Goal: Transaction & Acquisition: Purchase product/service

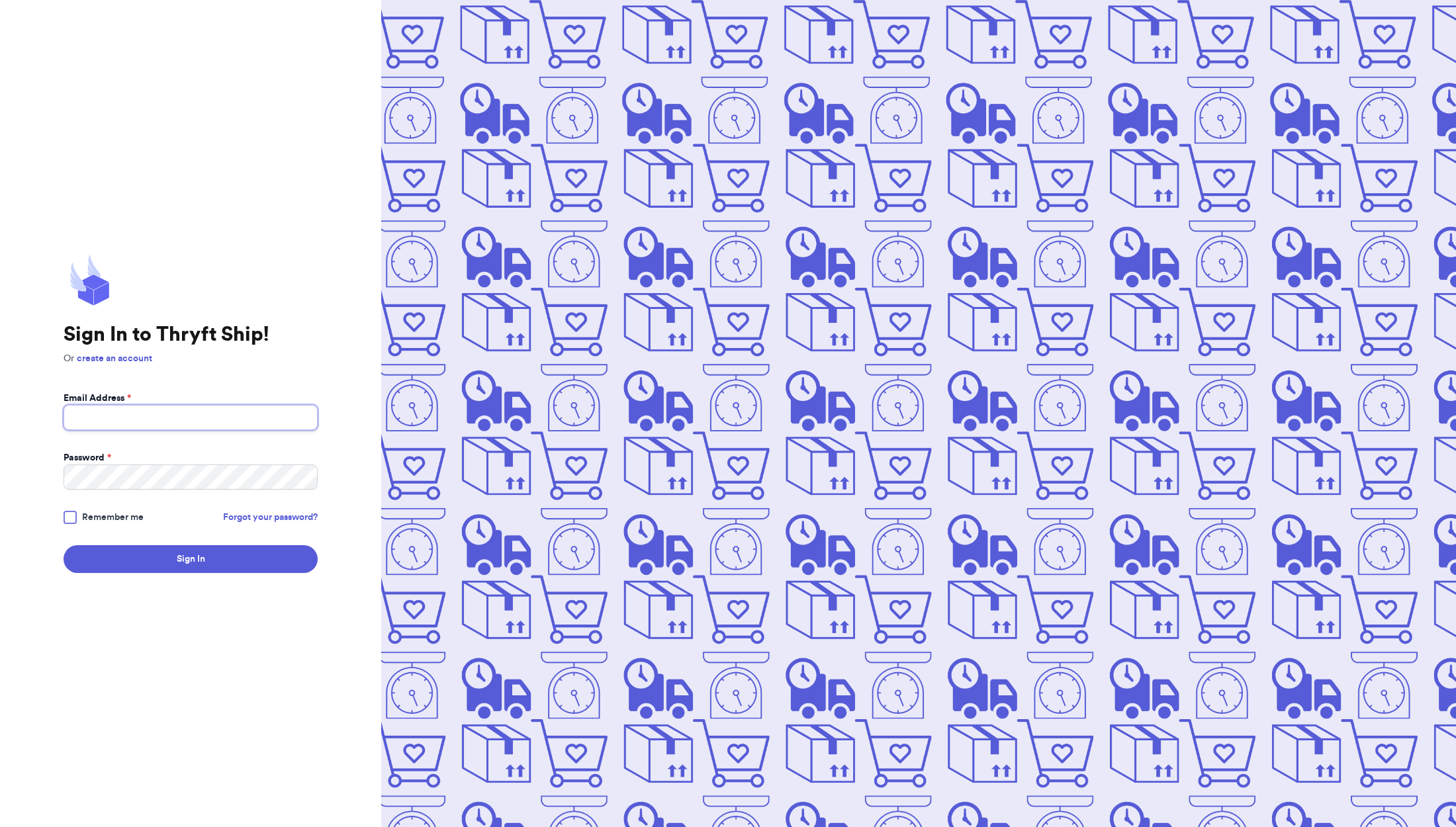
drag, startPoint x: 199, startPoint y: 415, endPoint x: 221, endPoint y: 425, distance: 24.2
type input "[EMAIL_ADDRESS][DOMAIN_NAME]"
click at [191, 559] on button "Sign In" at bounding box center [191, 559] width 254 height 28
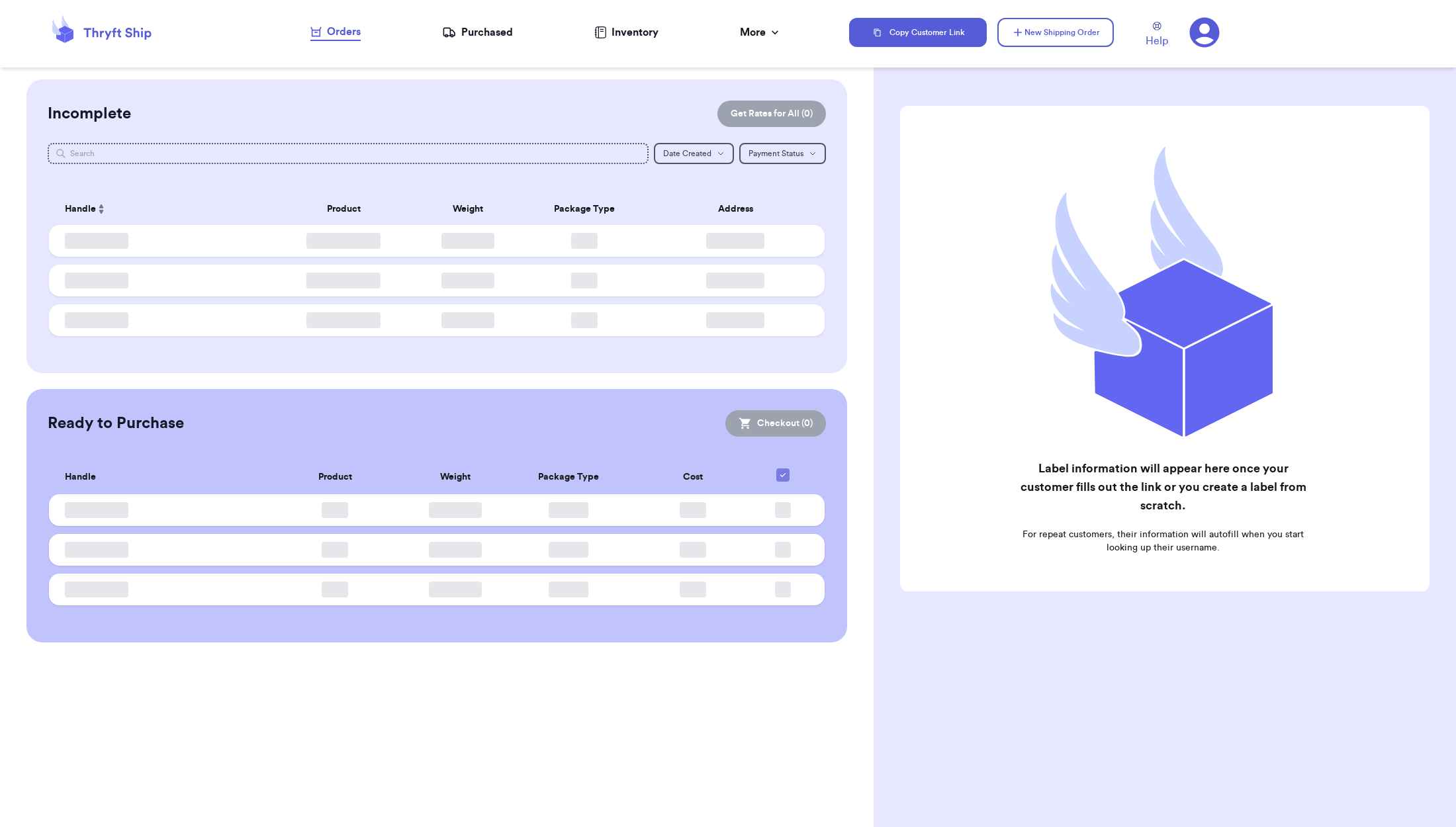
checkbox input "false"
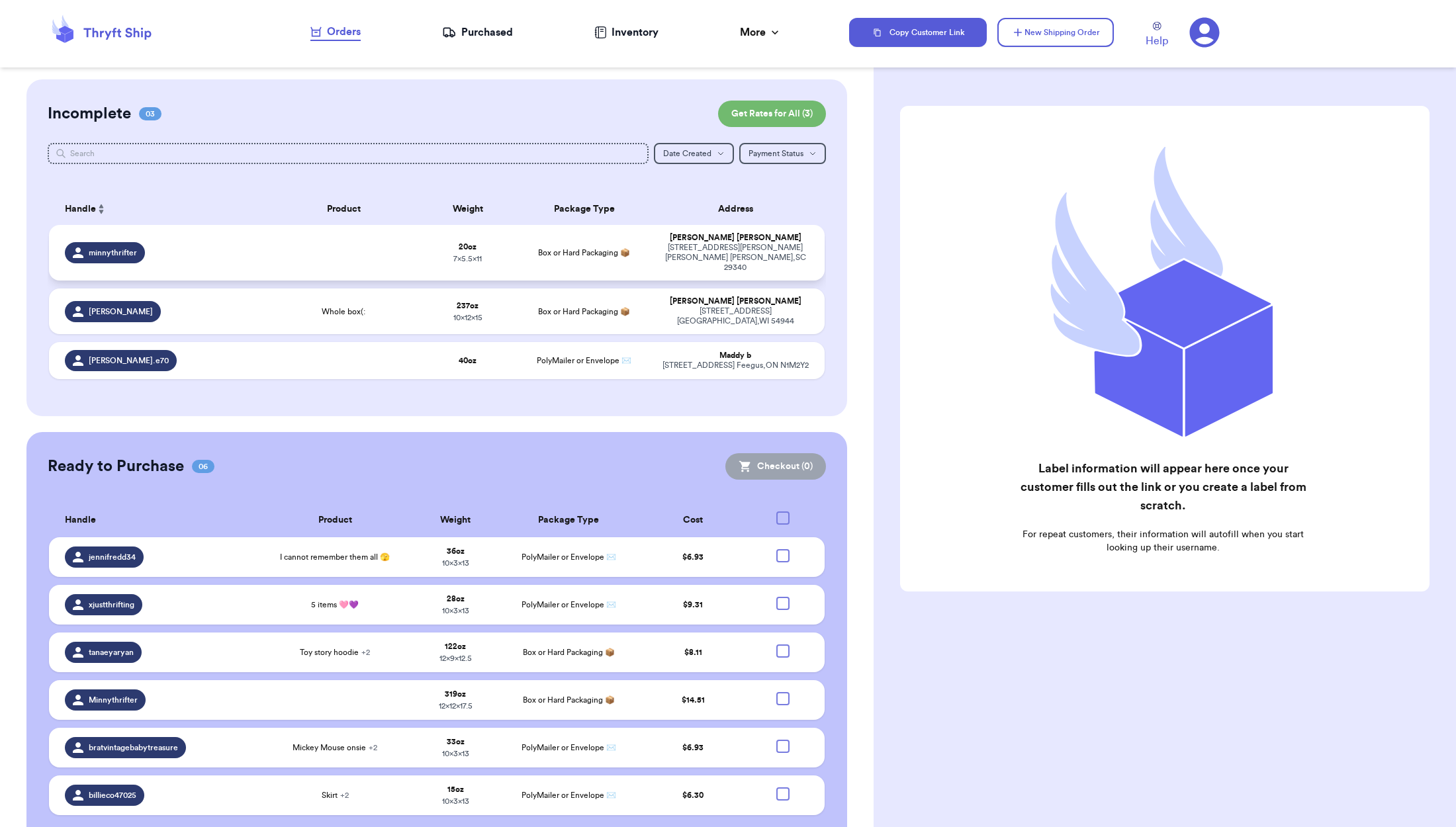
click at [266, 280] on td at bounding box center [344, 252] width 155 height 56
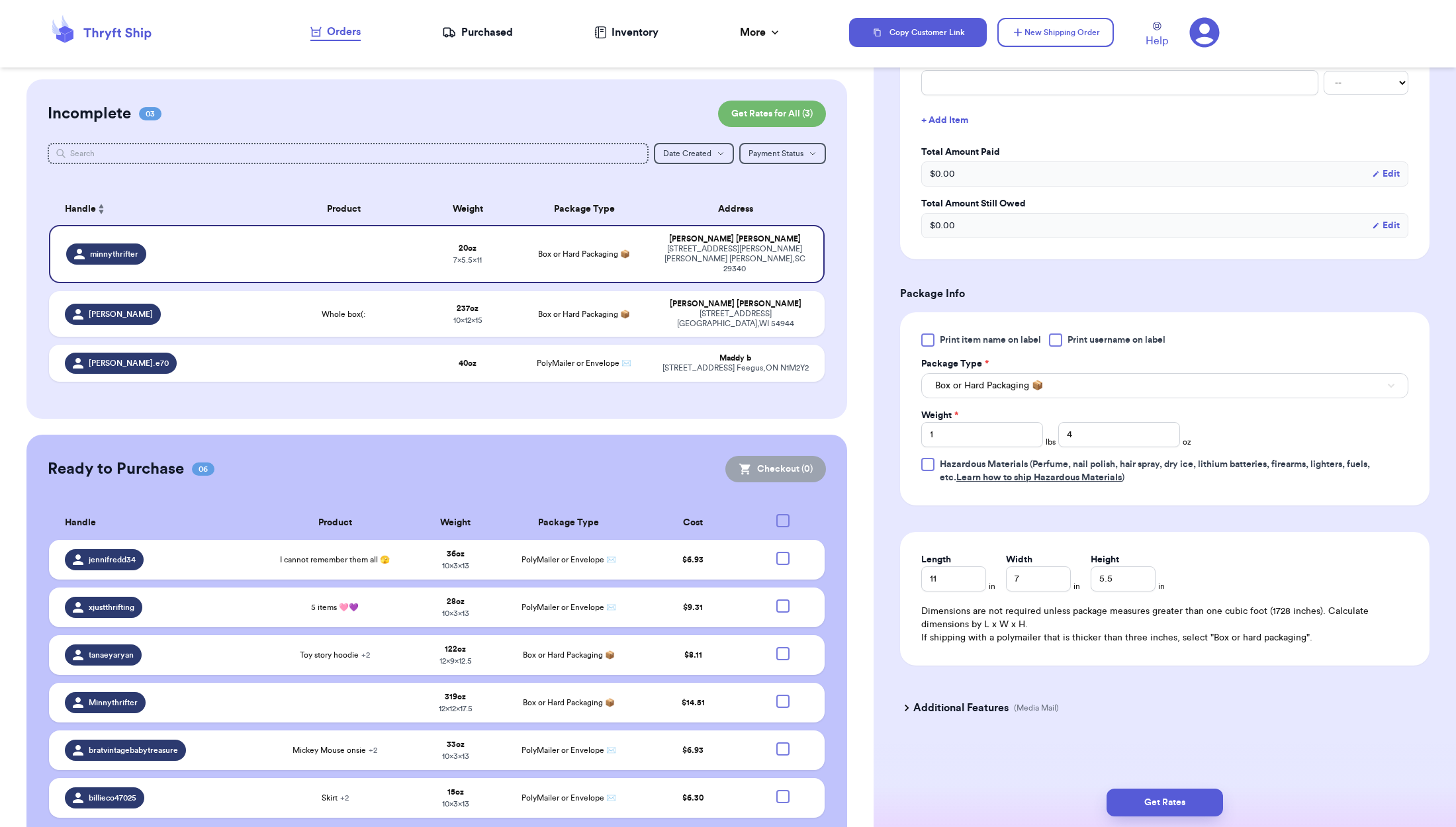
scroll to position [353, 0]
click at [1179, 803] on button "Get Rates" at bounding box center [1165, 802] width 117 height 28
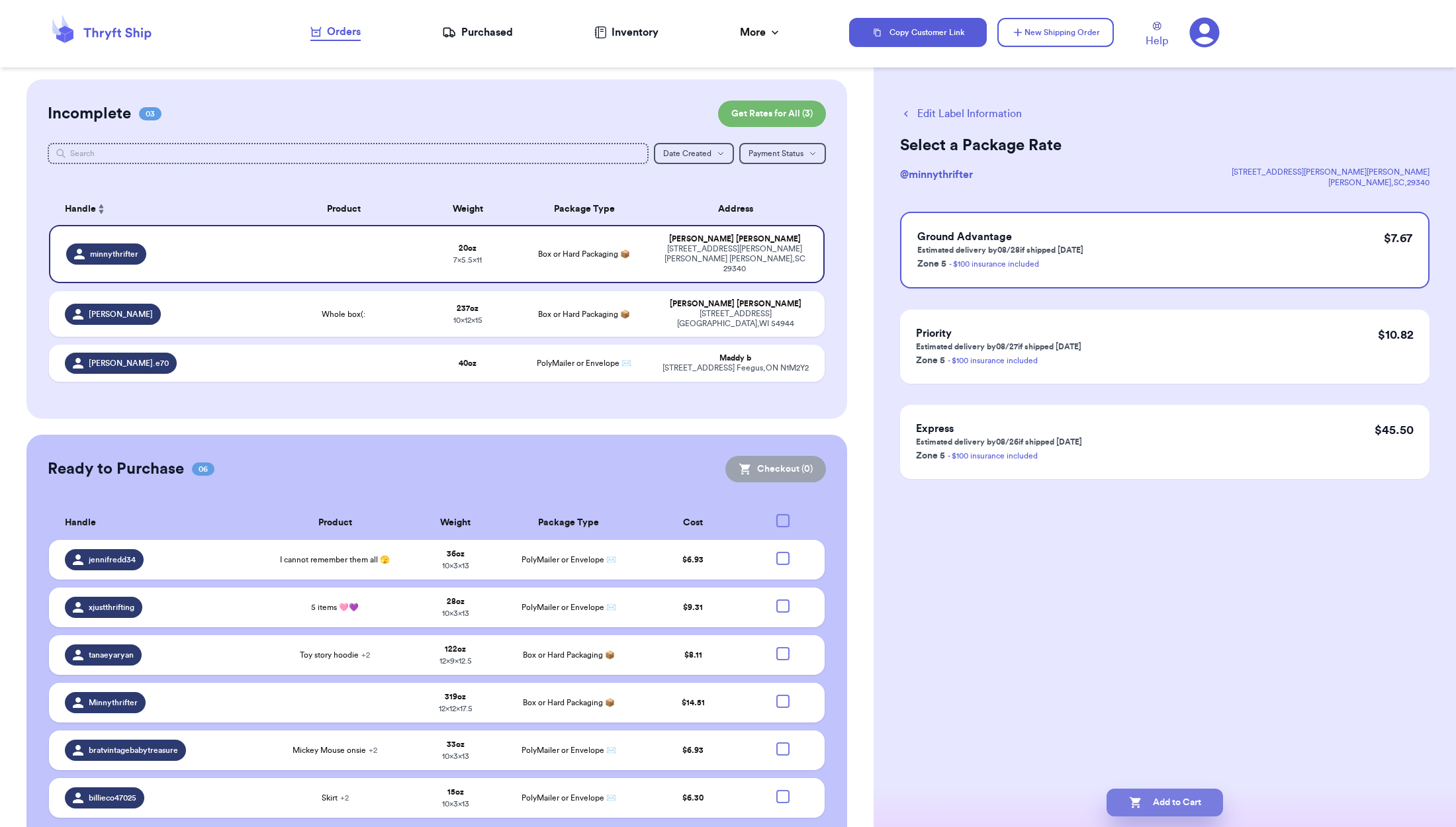
click at [1179, 803] on button "Add to Cart" at bounding box center [1165, 802] width 117 height 28
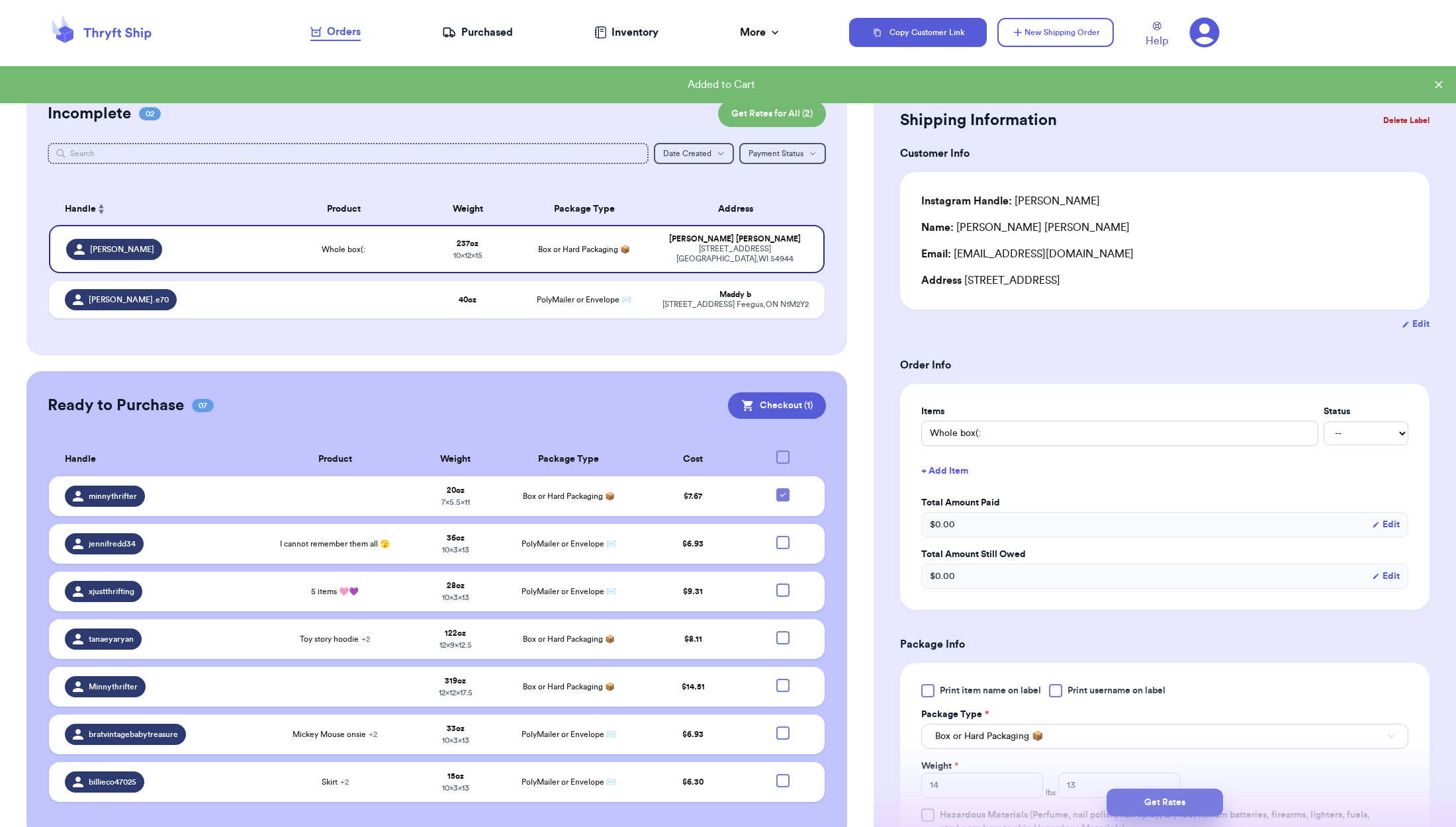
click at [1193, 805] on button "Get Rates" at bounding box center [1165, 802] width 117 height 28
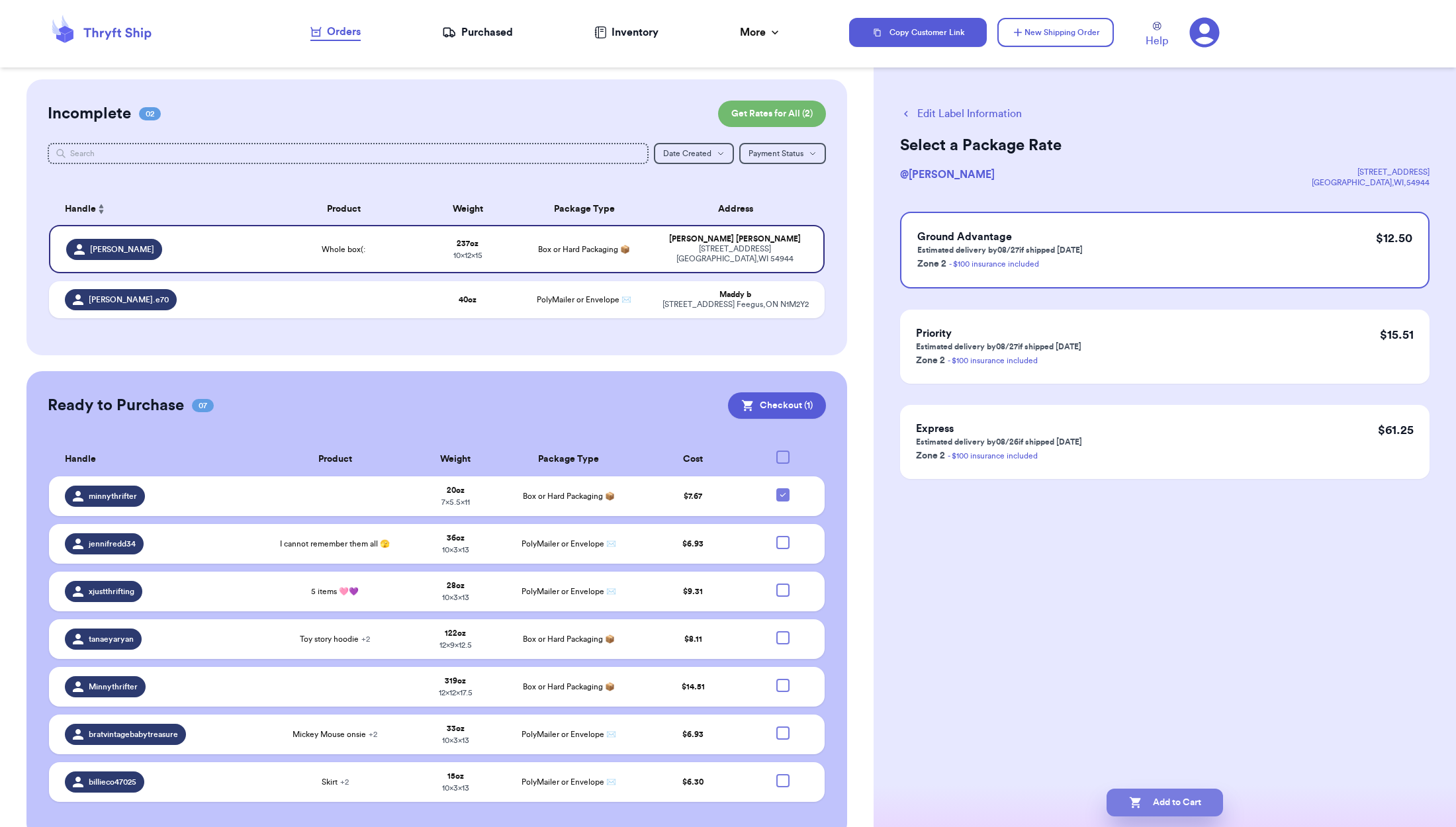
click at [1186, 802] on button "Add to Cart" at bounding box center [1165, 802] width 117 height 28
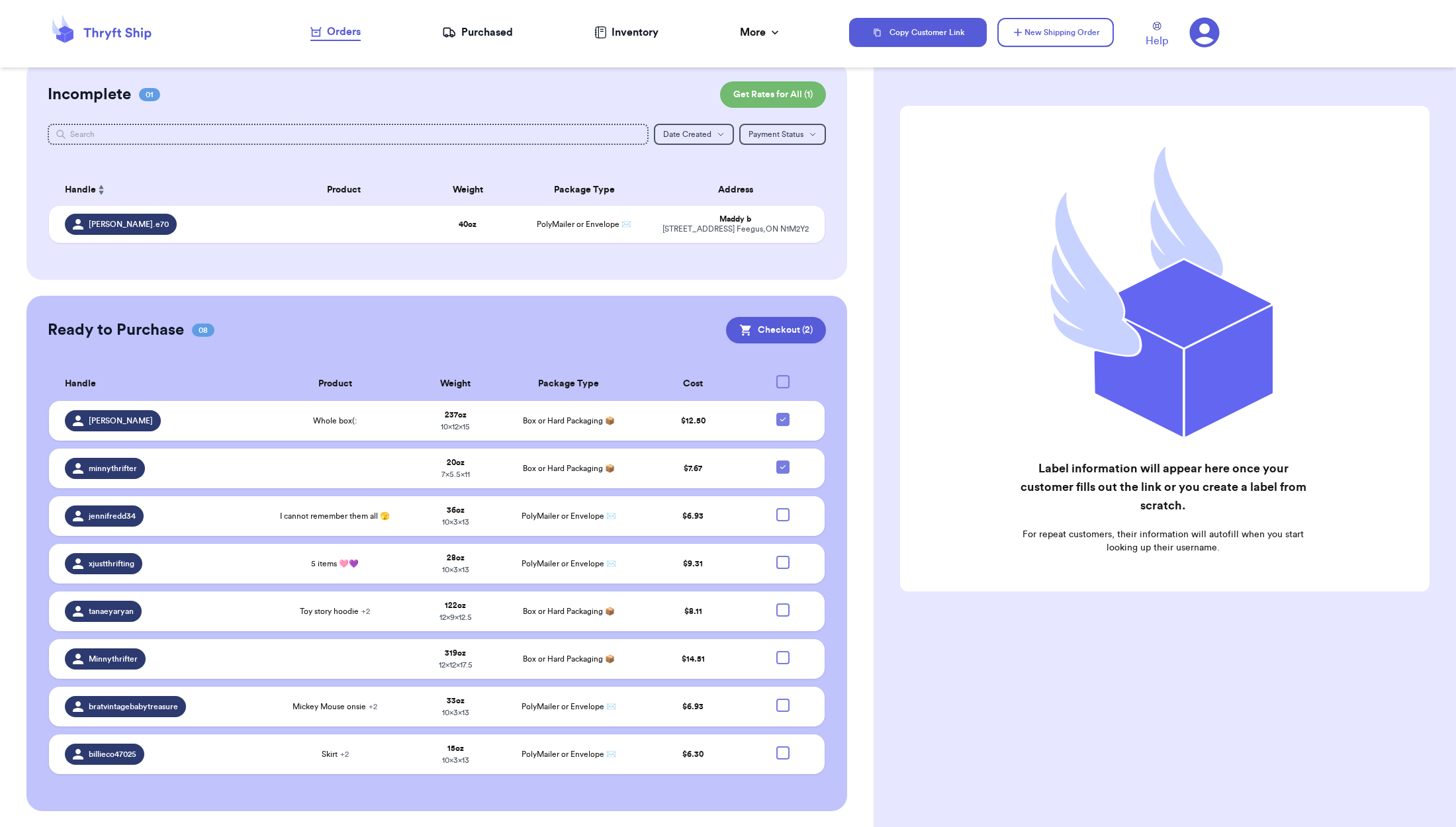
scroll to position [19, 0]
click at [787, 617] on div at bounding box center [783, 610] width 13 height 13
click at [783, 604] on input "checkbox" at bounding box center [782, 603] width 1 height 1
checkbox input "true"
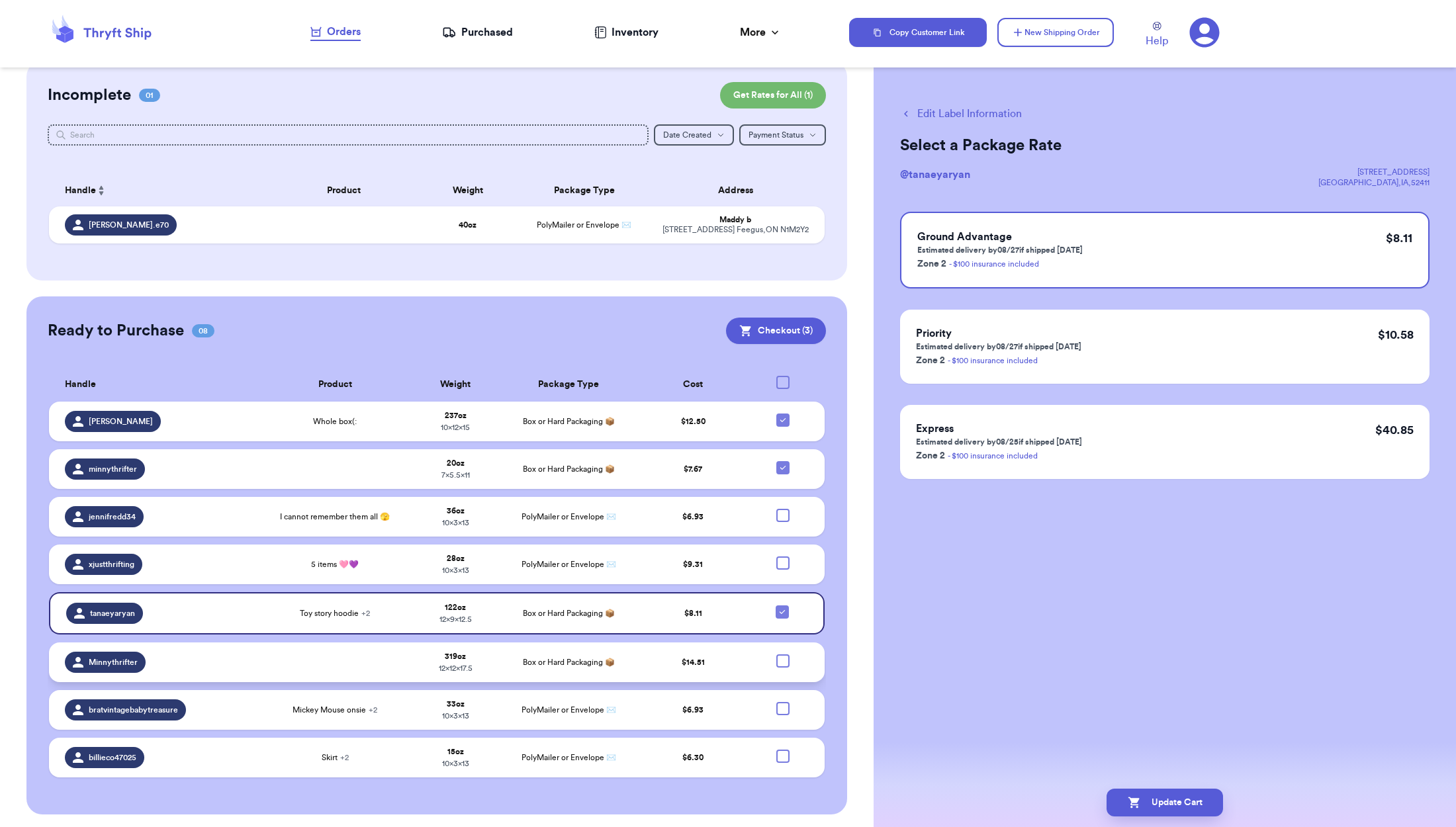
click at [779, 665] on div at bounding box center [783, 661] width 13 height 13
click at [782, 654] on input "checkbox" at bounding box center [782, 654] width 1 height 1
checkbox input "true"
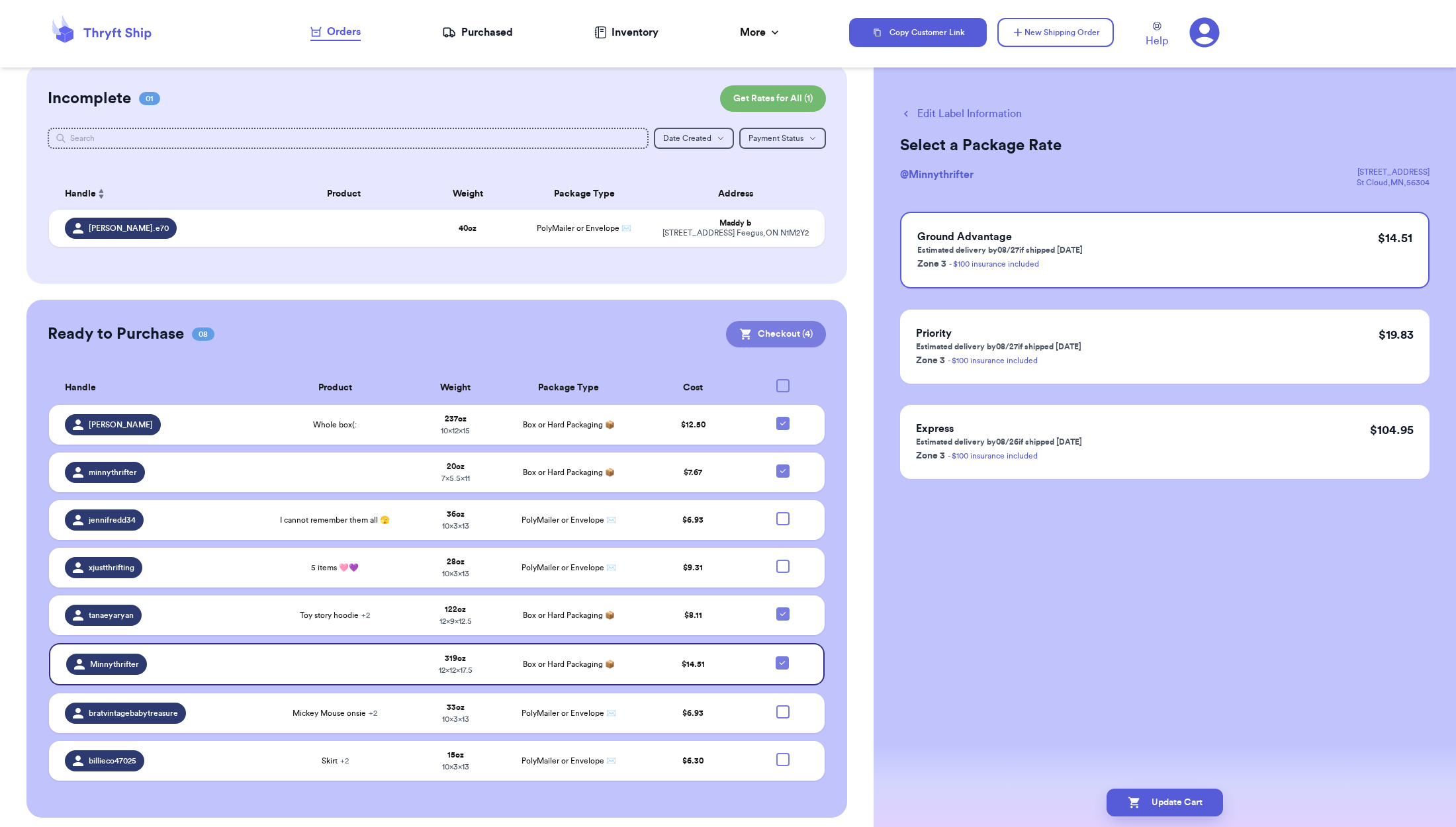
click at [761, 341] on button "Checkout ( 4 )" at bounding box center [776, 334] width 100 height 27
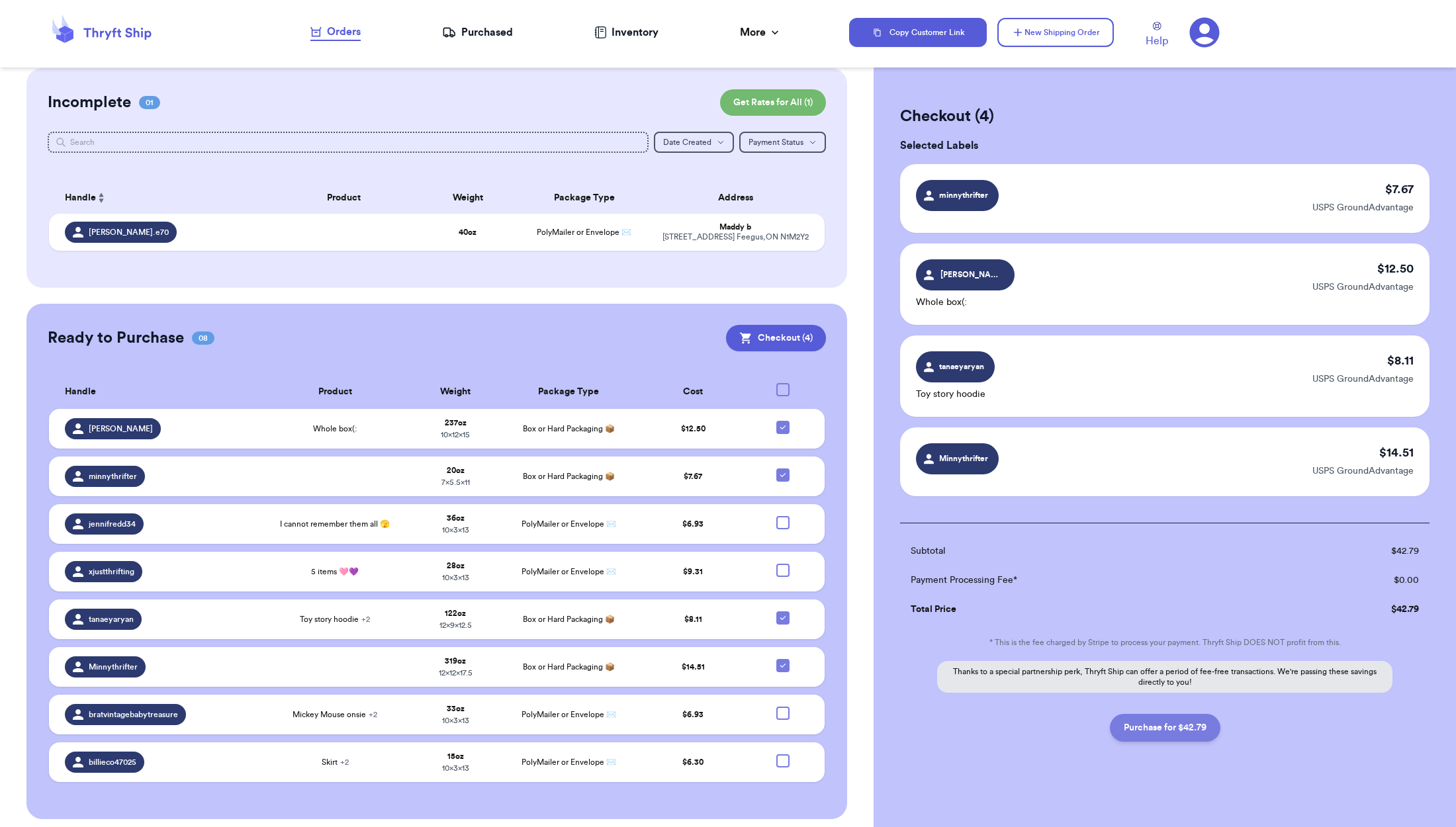
click at [1187, 730] on button "Purchase for $42.79" at bounding box center [1165, 728] width 110 height 28
checkbox input "false"
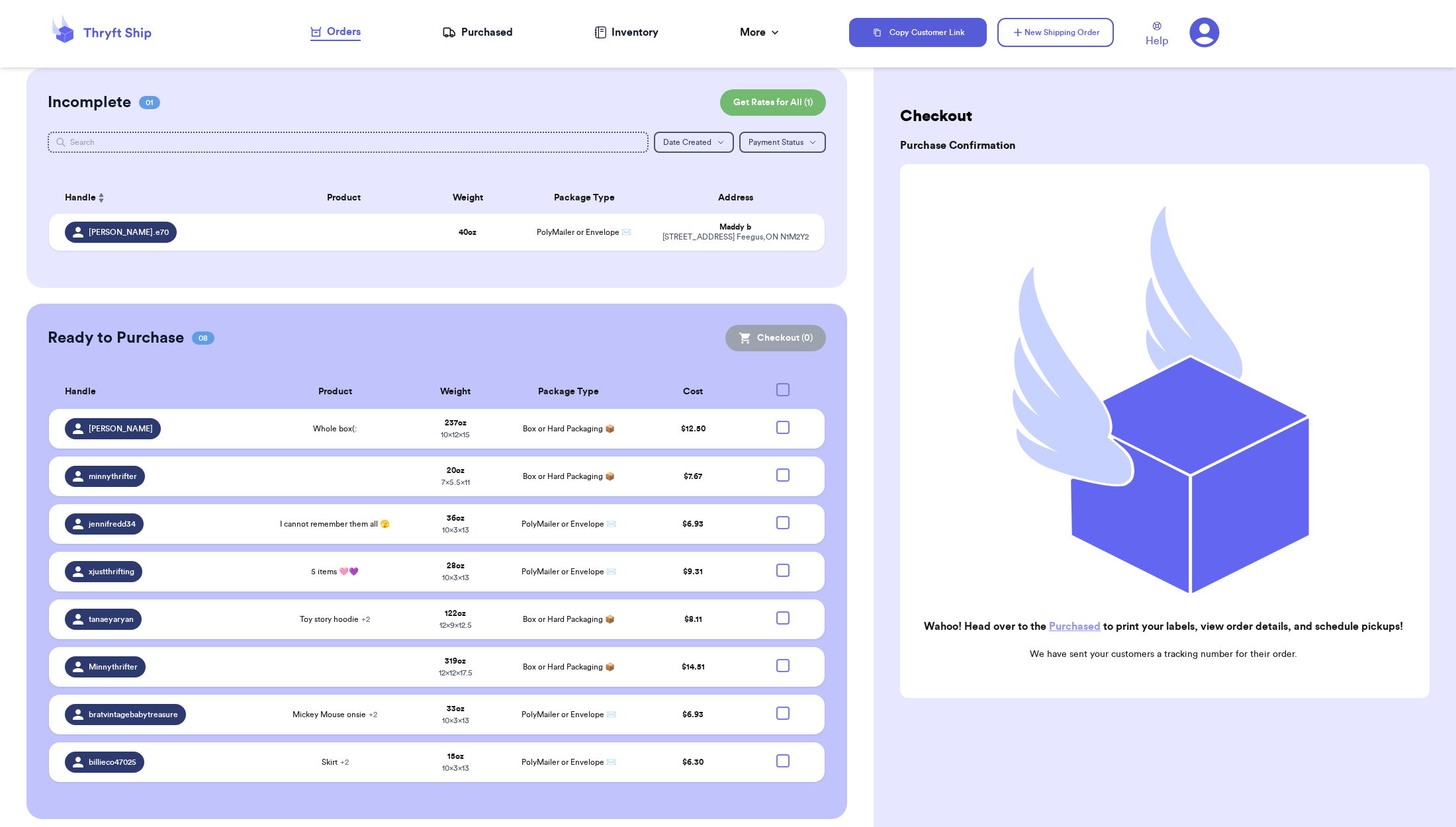
scroll to position [0, 0]
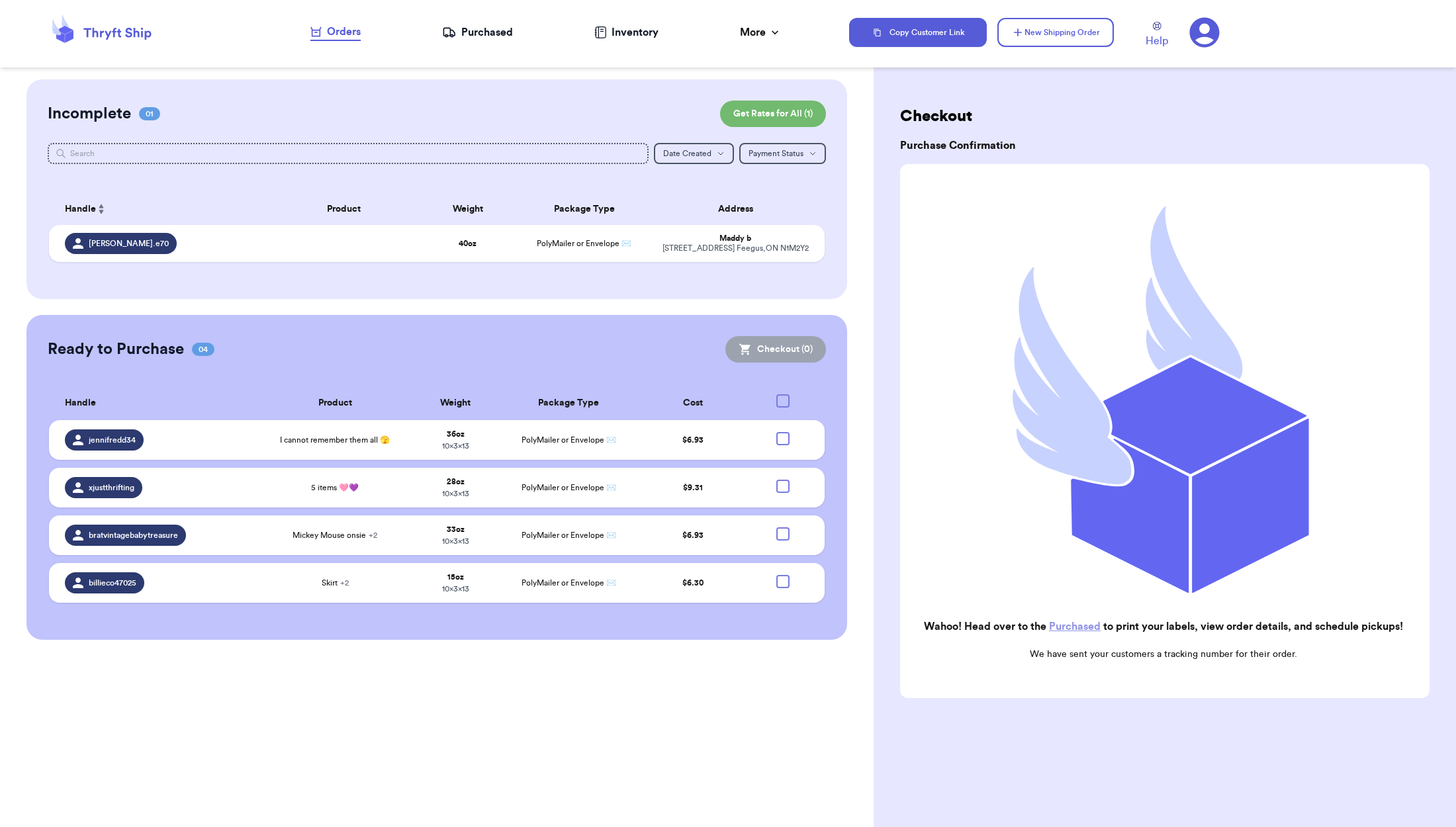
click at [472, 30] on div "Purchased" at bounding box center [478, 33] width 71 height 16
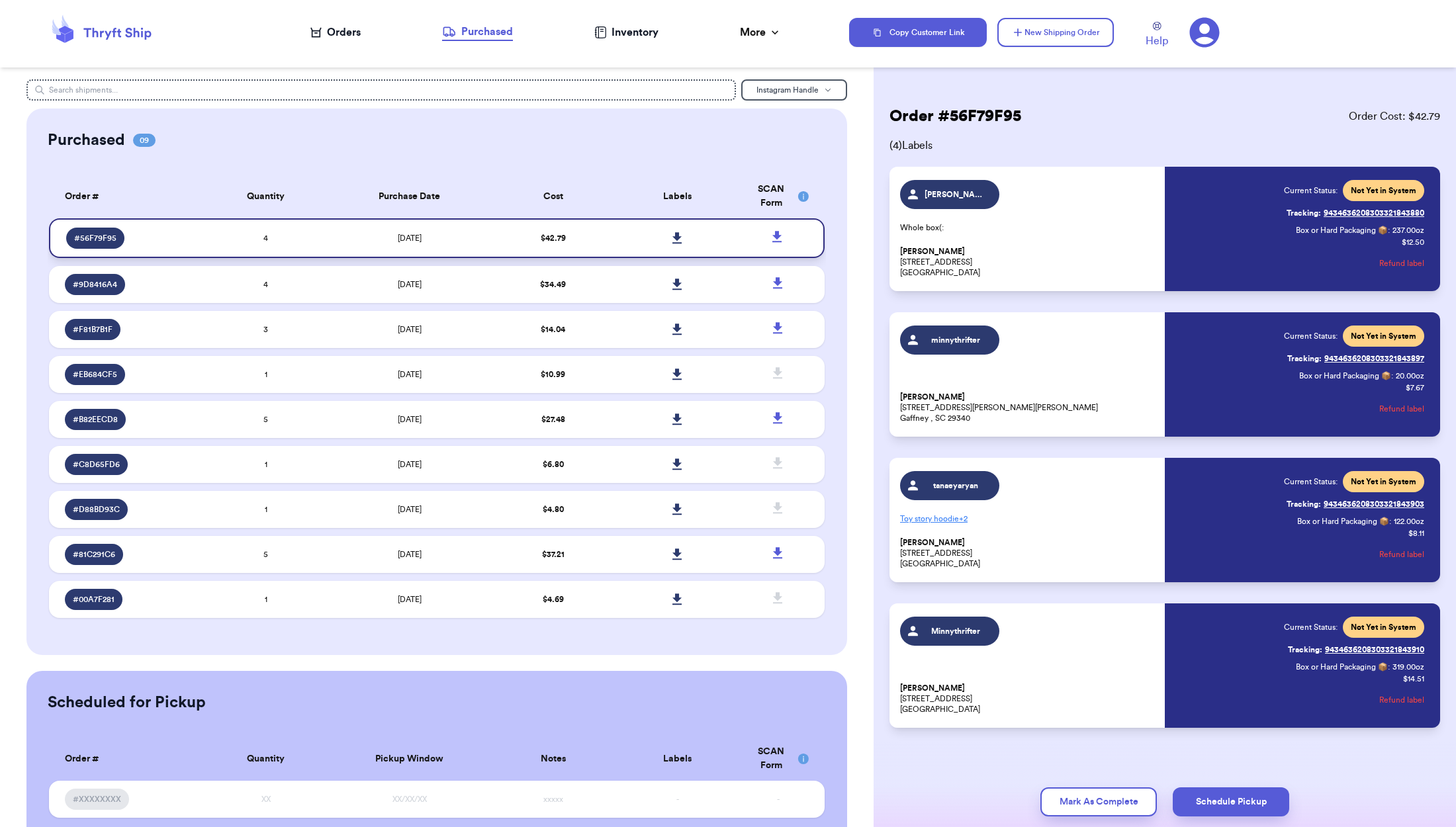
click at [677, 238] on link at bounding box center [678, 238] width 29 height 29
